Goal: Register for event/course

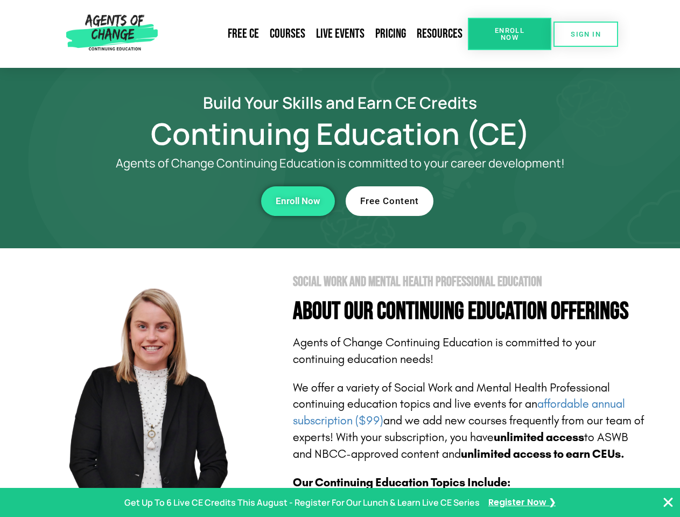
click at [340, 258] on section "Social Work and Mental Health Professional Education About Our Continuing Educa…" at bounding box center [340, 474] width 680 height 452
click at [509, 34] on span "Enroll Now" at bounding box center [509, 34] width 49 height 14
click at [586, 34] on span "SIGN IN" at bounding box center [586, 34] width 30 height 7
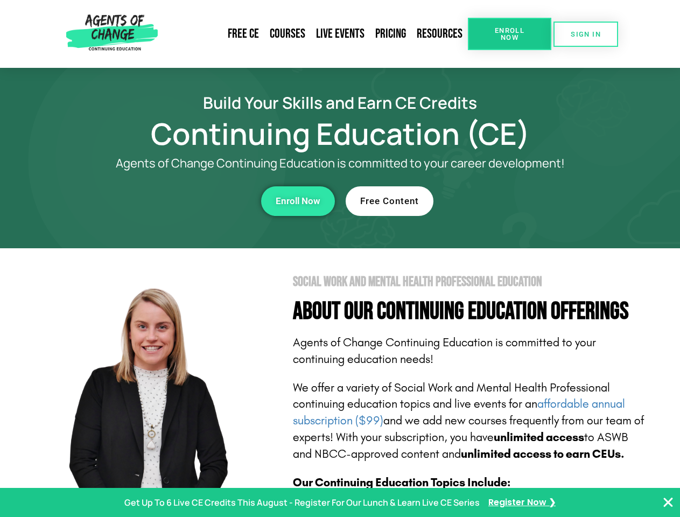
click at [187, 201] on div "Enroll Now" at bounding box center [187, 201] width 296 height 30
click at [298, 201] on span "Enroll Now" at bounding box center [298, 201] width 45 height 9
click at [494, 201] on div "Free Content" at bounding box center [494, 201] width 296 height 30
